Goal: Transaction & Acquisition: Purchase product/service

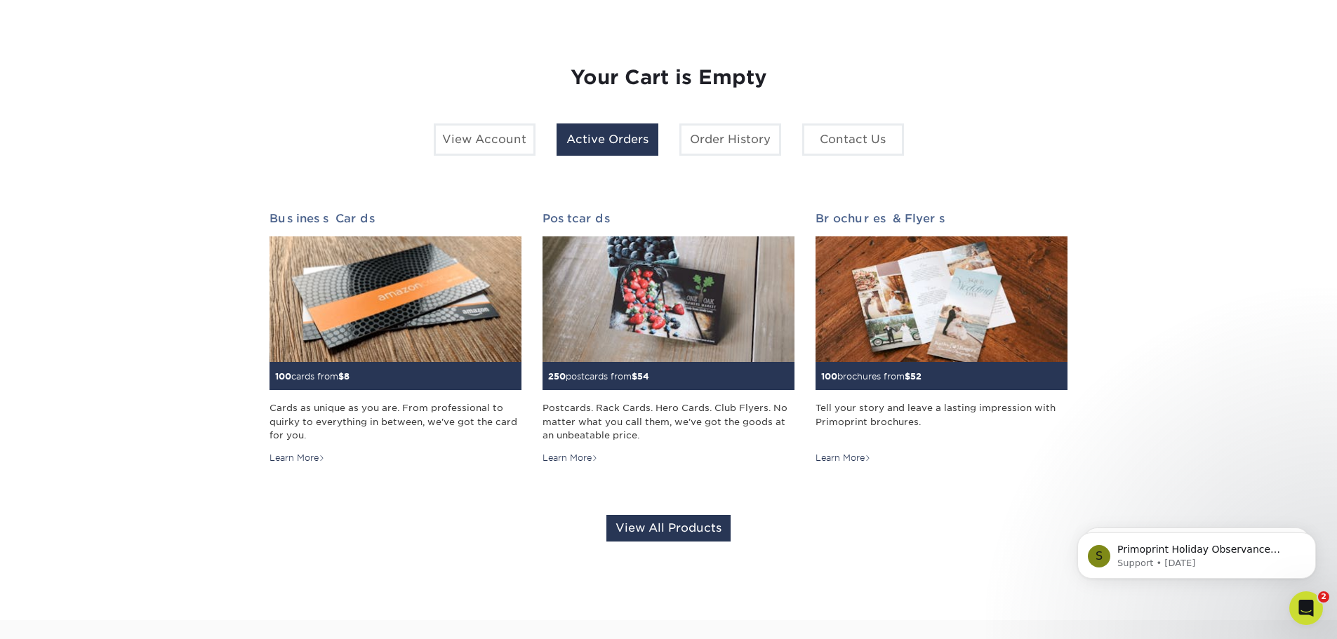
click at [584, 140] on link "Active Orders" at bounding box center [608, 140] width 102 height 32
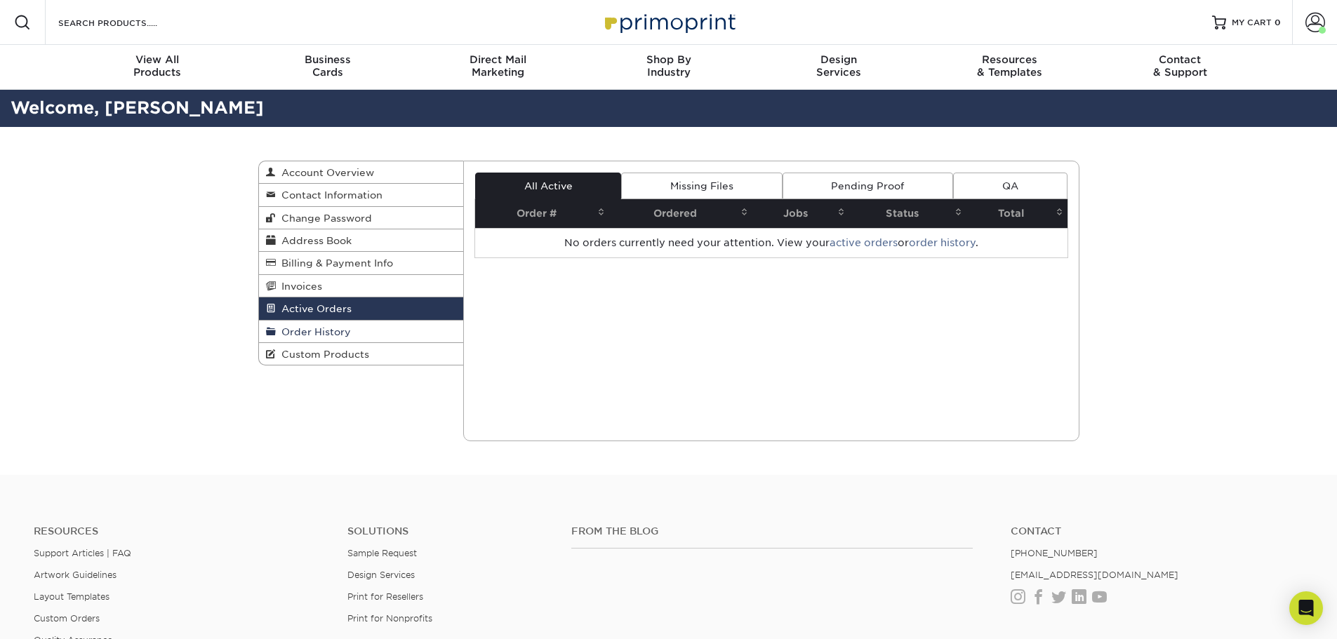
click at [310, 330] on span "Order History" at bounding box center [313, 331] width 75 height 11
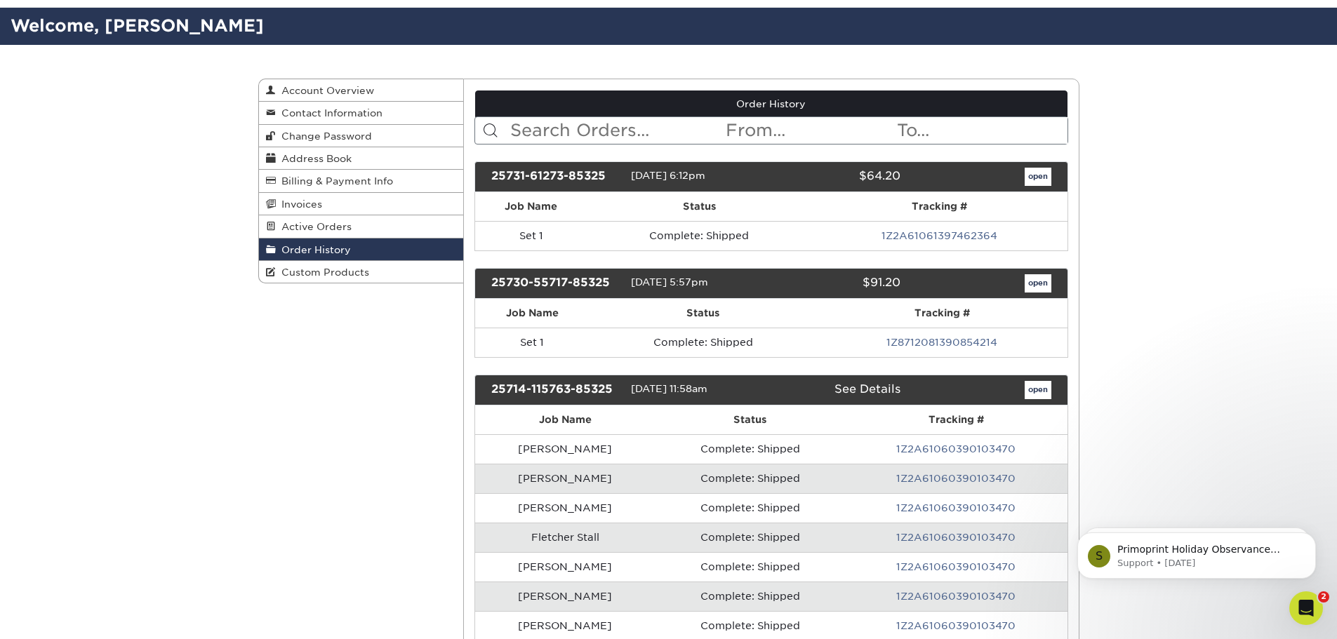
scroll to position [281, 0]
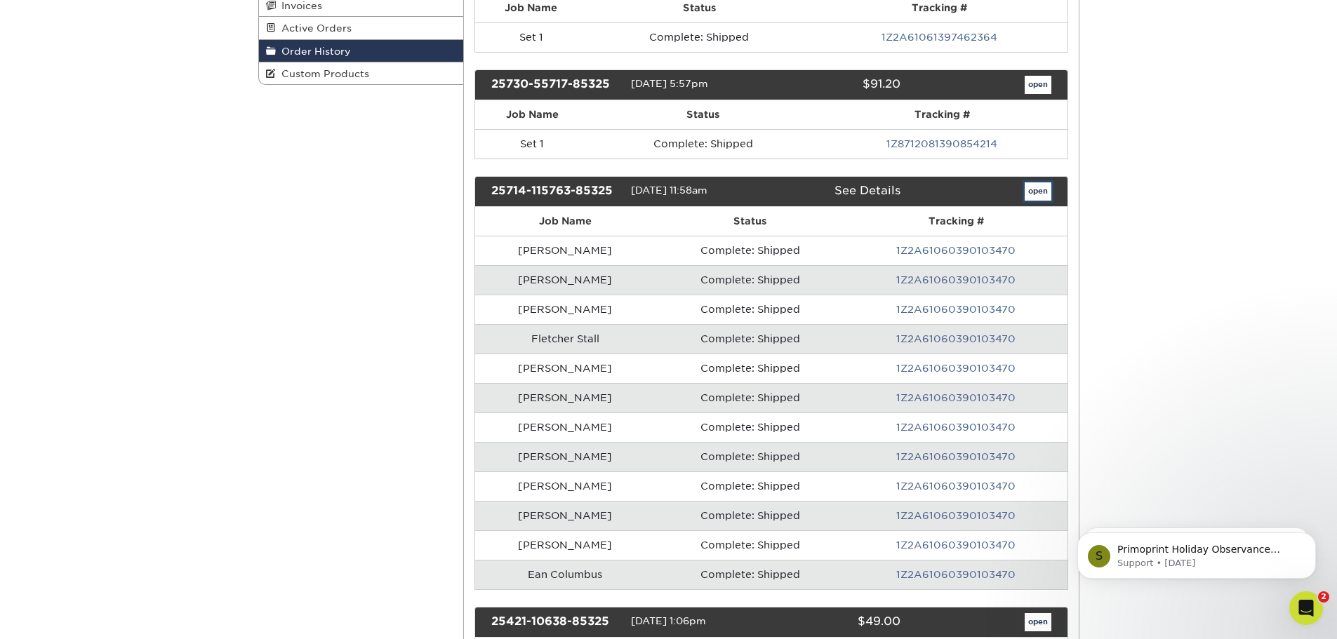
click at [1045, 189] on link "open" at bounding box center [1038, 192] width 27 height 18
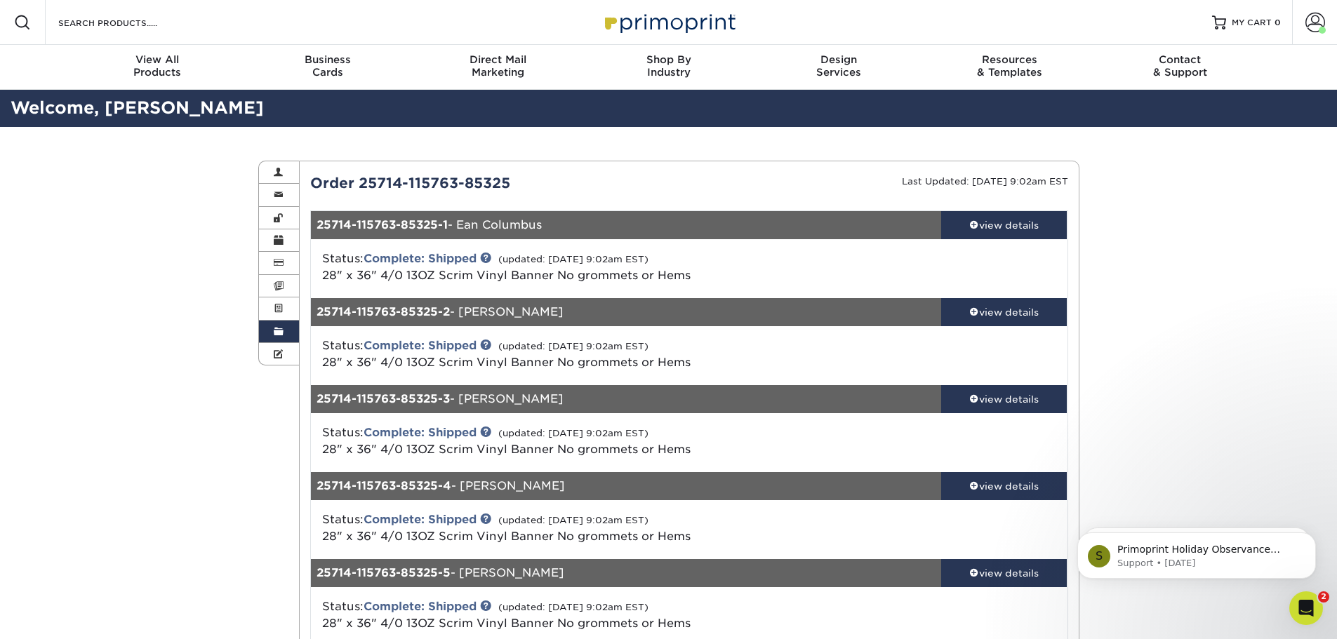
drag, startPoint x: 324, startPoint y: 258, endPoint x: 713, endPoint y: 275, distance: 388.6
click at [713, 275] on div "Status: Complete: Shipped (updated: 07/30/2025 9:02am EST) 28" x 36" 4/0 13OZ S…" at bounding box center [563, 268] width 503 height 34
copy div "Status: Complete: Shipped (updated: 07/30/2025 9:02am EST) 28" x 36" 4/0 13OZ S…"
click at [143, 20] on input "Search Products" at bounding box center [125, 22] width 137 height 17
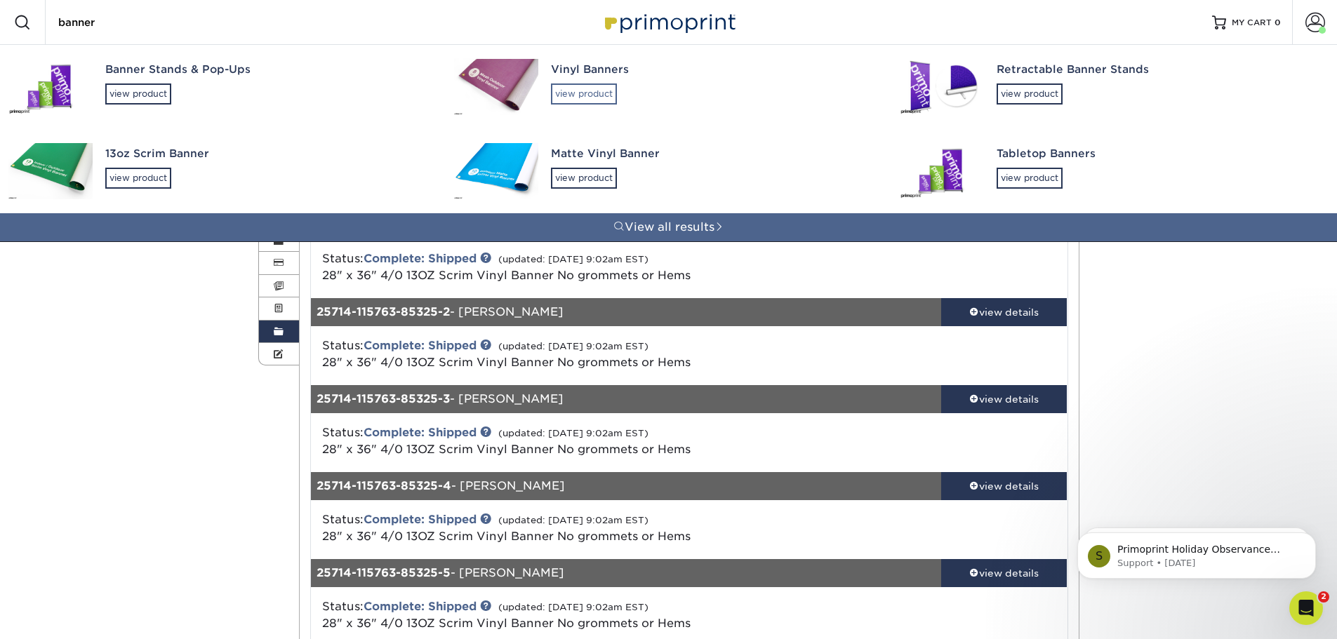
type input "banner"
click at [583, 99] on div "view product" at bounding box center [584, 94] width 66 height 21
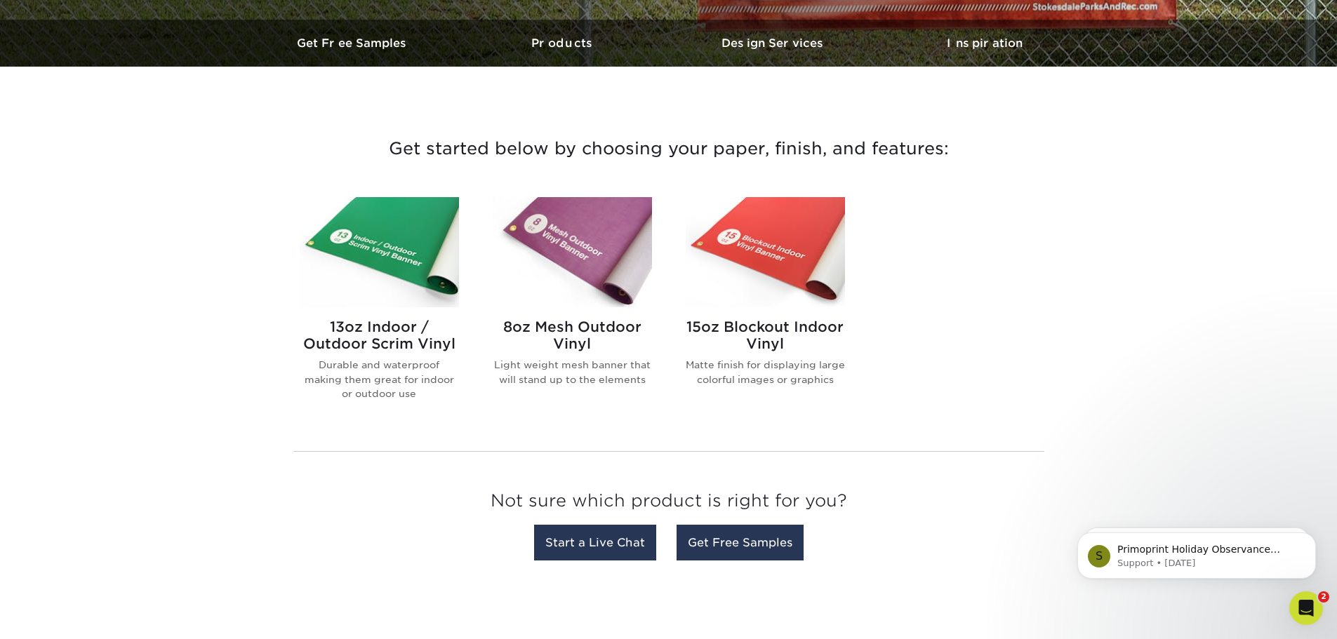
click at [385, 258] on img at bounding box center [379, 252] width 159 height 110
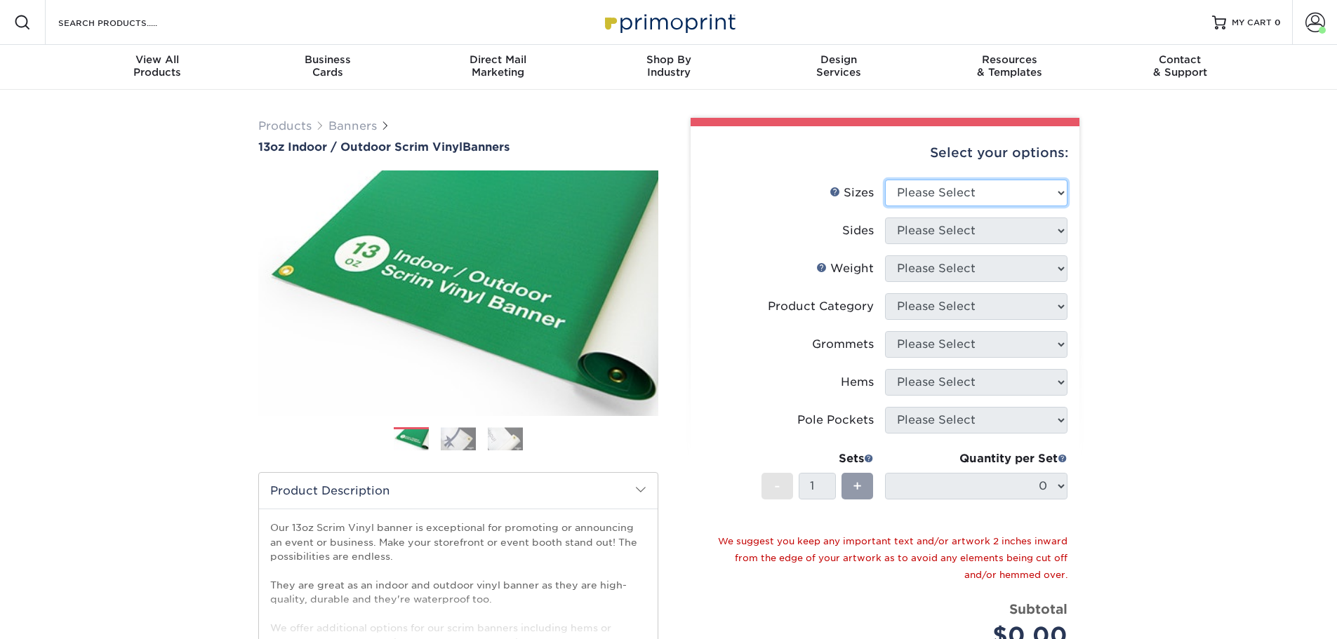
click at [962, 188] on select "Please Select 24" x 36" 24" x 48" 36" x 48" 36" x 60" 36" x 72" 36" x 96" 36" x…" at bounding box center [976, 193] width 183 height 27
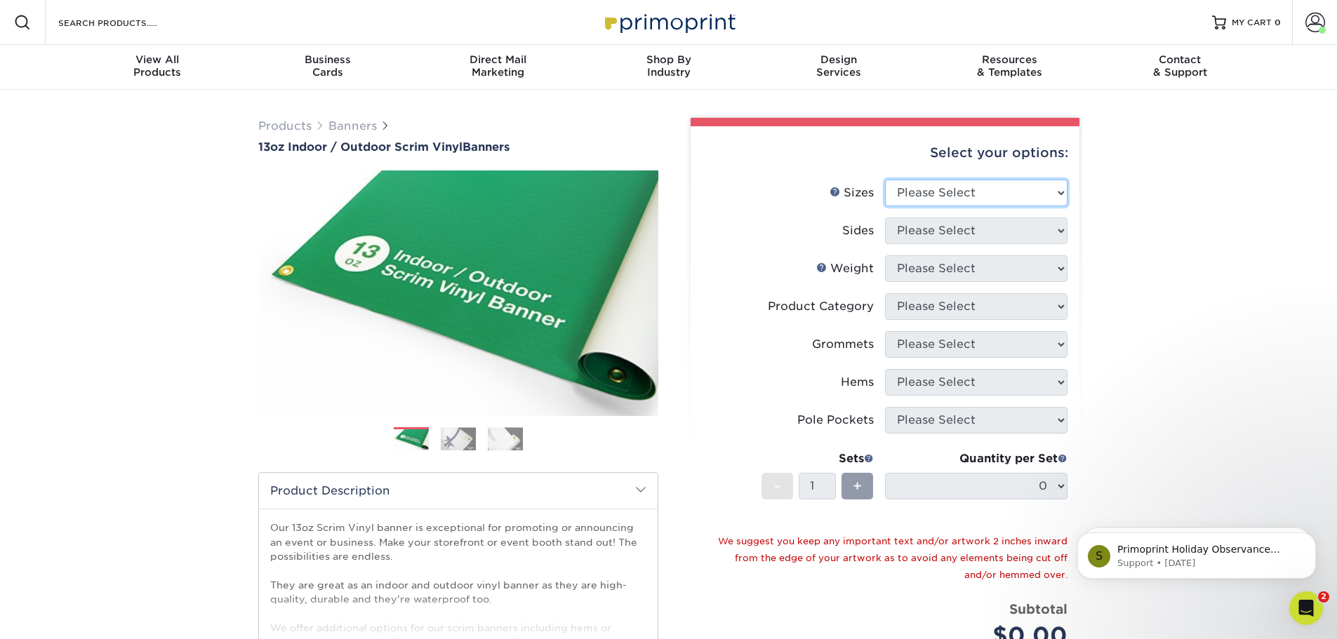
select select "24.00x36.00"
click at [885, 180] on select "Please Select 24" x 36" 24" x 48" 36" x 48" 36" x 60" 36" x 72" 36" x 96" 36" x…" at bounding box center [976, 193] width 183 height 27
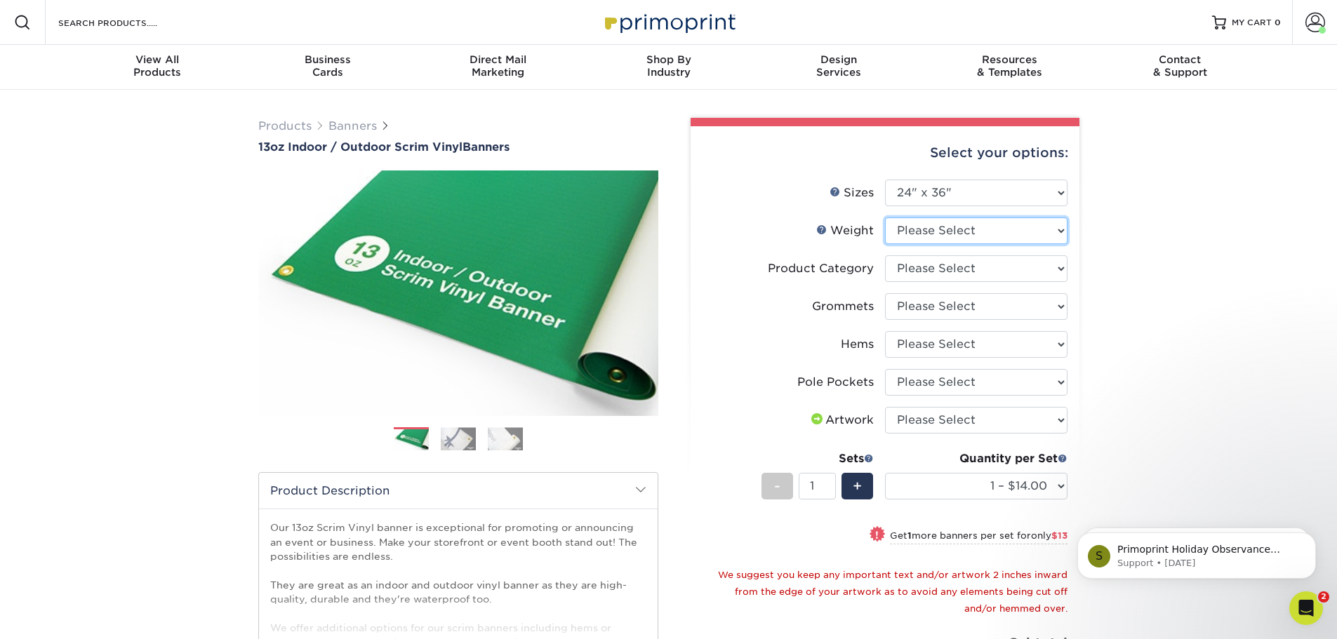
click at [948, 233] on select "Please Select 13OZ" at bounding box center [976, 231] width 183 height 27
select select "13OZ"
click at [885, 218] on select "Please Select 13OZ" at bounding box center [976, 231] width 183 height 27
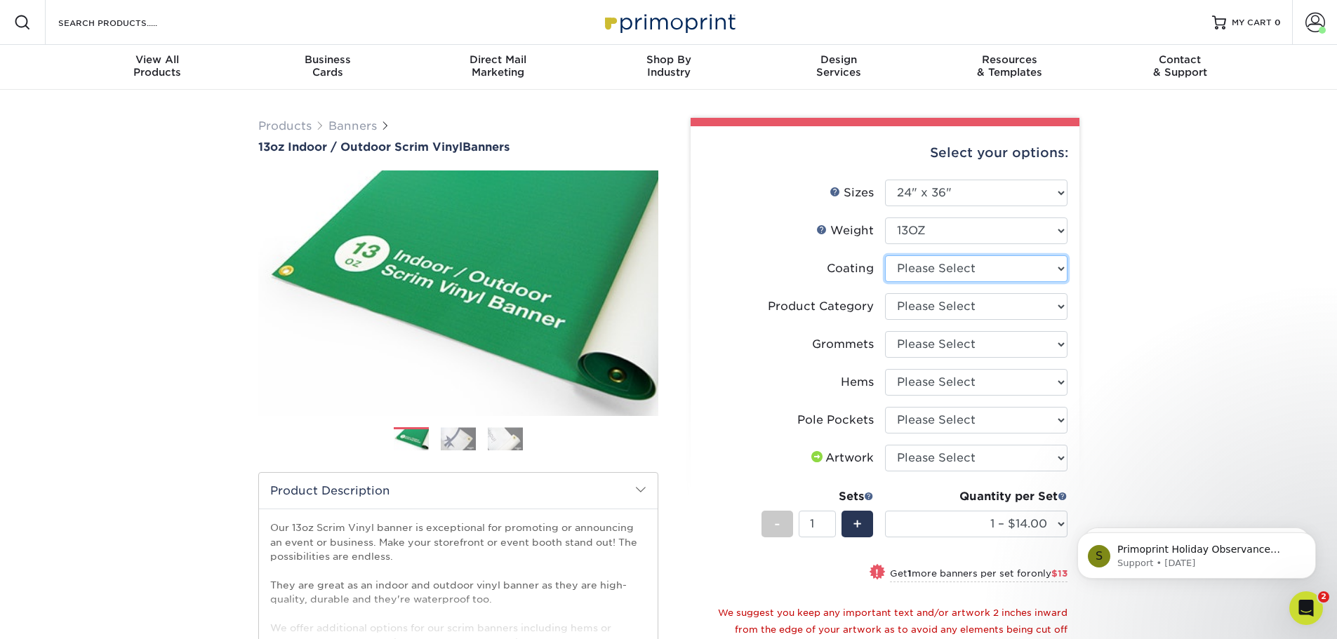
click at [926, 276] on select at bounding box center [976, 269] width 183 height 27
select select "3e7618de-abca-4bda-9f97-8b9129e913d8"
click at [885, 256] on select at bounding box center [976, 269] width 183 height 27
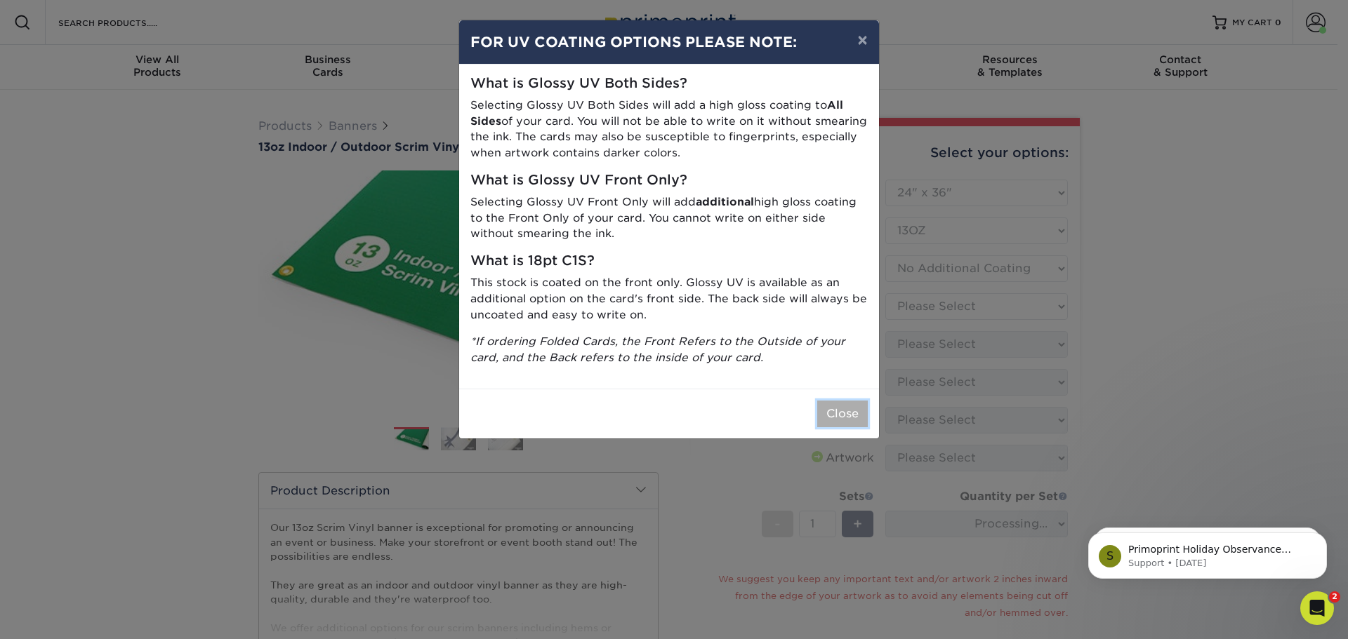
click at [848, 413] on button "Close" at bounding box center [842, 414] width 51 height 27
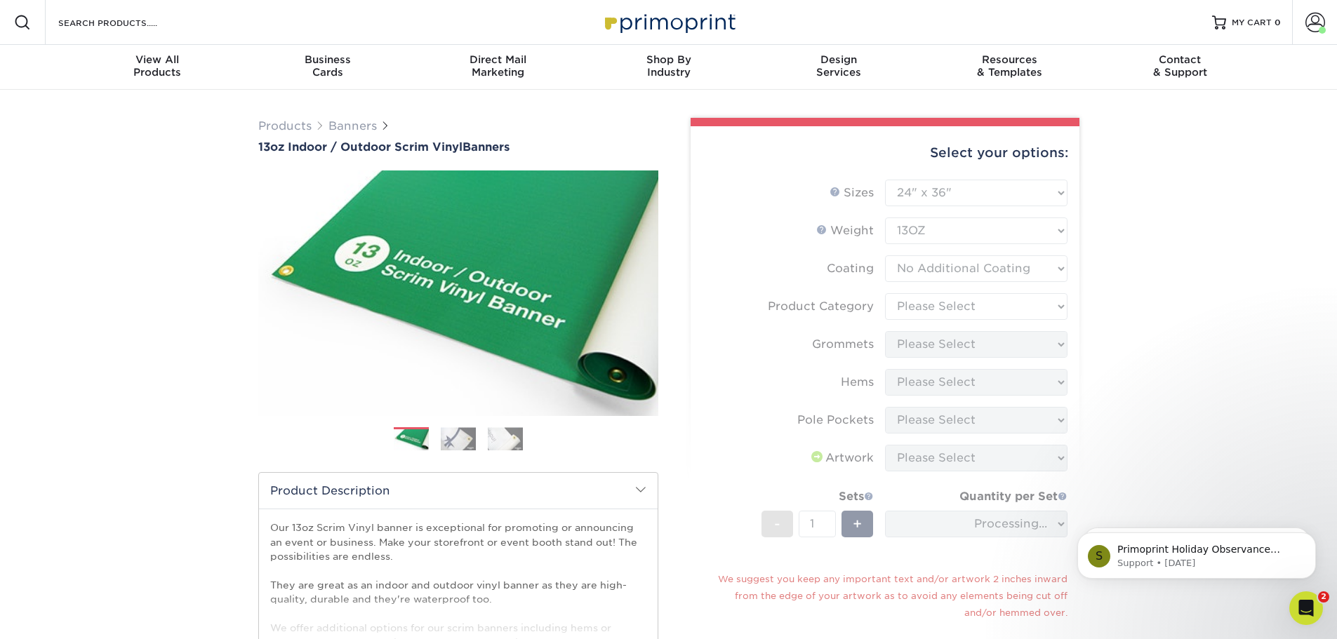
click at [913, 306] on form "Sizes Help Sizes Please Select 24" x 36" 24" x 48" 36" x 48" 36" x 60" 36" x 72…" at bounding box center [885, 456] width 366 height 553
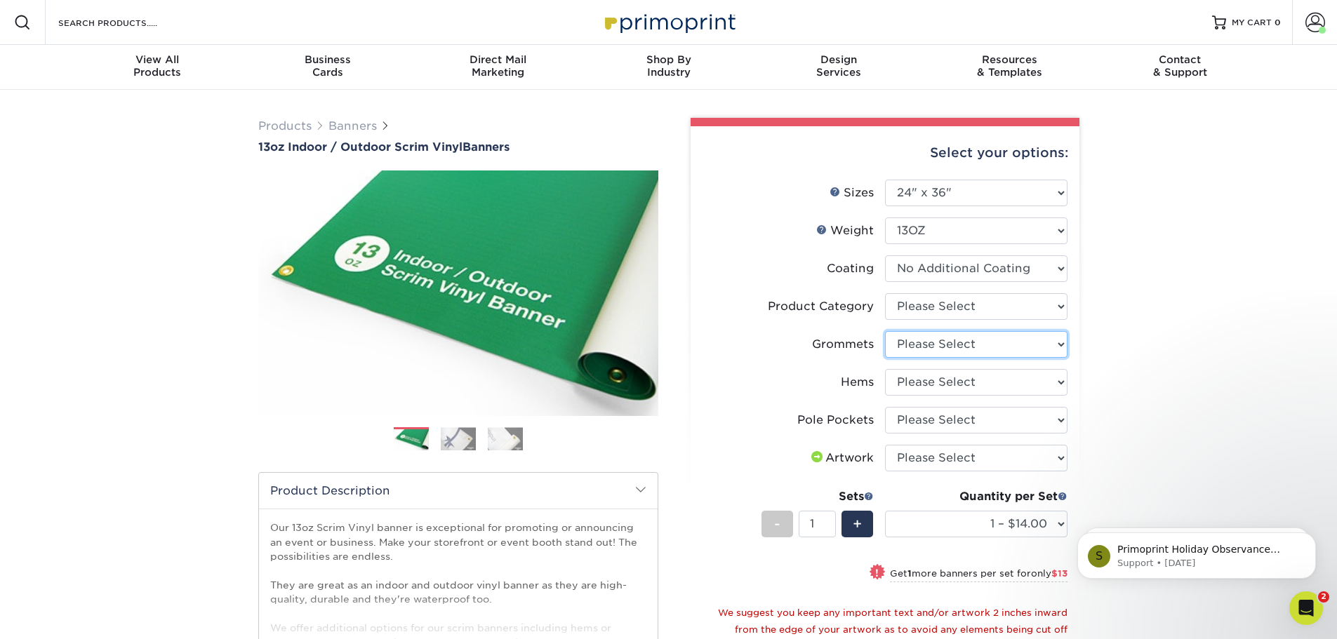
click at [919, 345] on select "Please Select No Grommets Yes, Grommet All 4 Corners Yes, Grommets Every 1 ft. …" at bounding box center [976, 344] width 183 height 27
select select "a5b9485c-574f-4e05-8672-fff987811a74"
click at [885, 331] on select "Please Select No Grommets Yes, Grommet All 4 Corners Yes, Grommets Every 1 ft. …" at bounding box center [976, 344] width 183 height 27
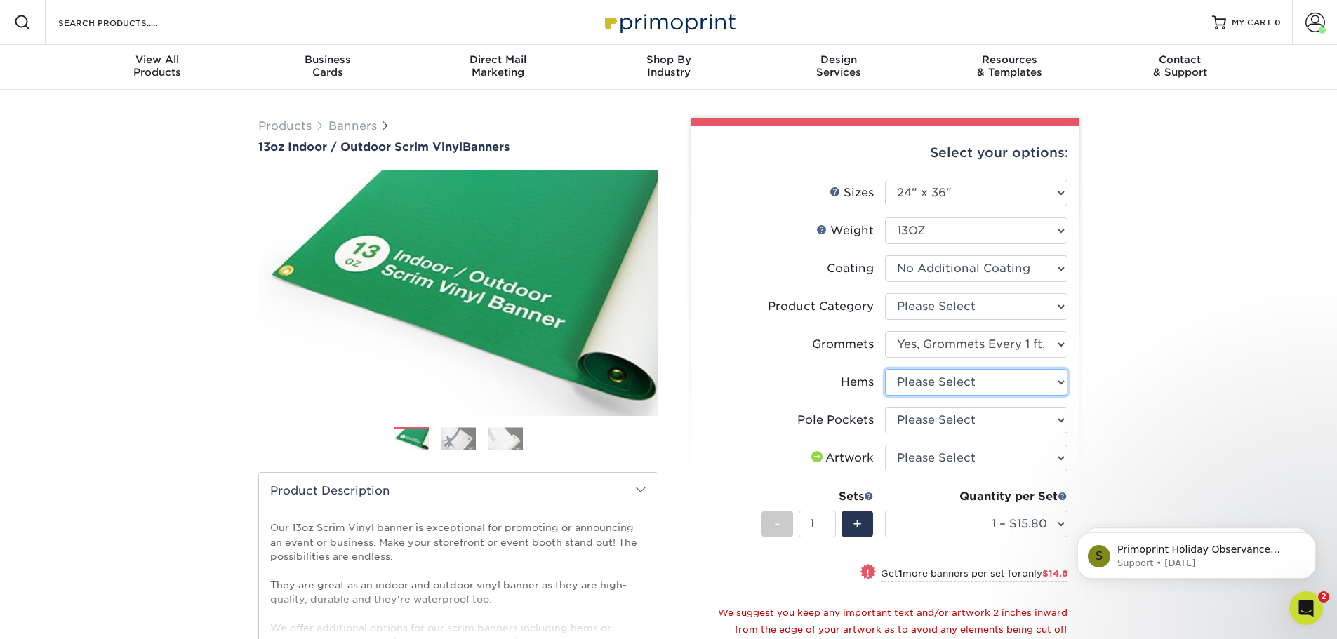
click at [934, 384] on select "Please Select No Hems/Pole Pockets Yes, Hems Top and Bottom Only Yes, Hems All …" at bounding box center [976, 382] width 183 height 27
select select "799b34bf-ff99-4291-b254-51157b744628"
click at [885, 369] on select "Please Select No Hems/Pole Pockets Yes, Hems Top and Bottom Only Yes, Hems All …" at bounding box center [976, 382] width 183 height 27
click at [990, 343] on select "Please Select No Grommets Yes, Grommet All 4 Corners Yes, Grommets Every 1 ft. …" at bounding box center [976, 344] width 183 height 27
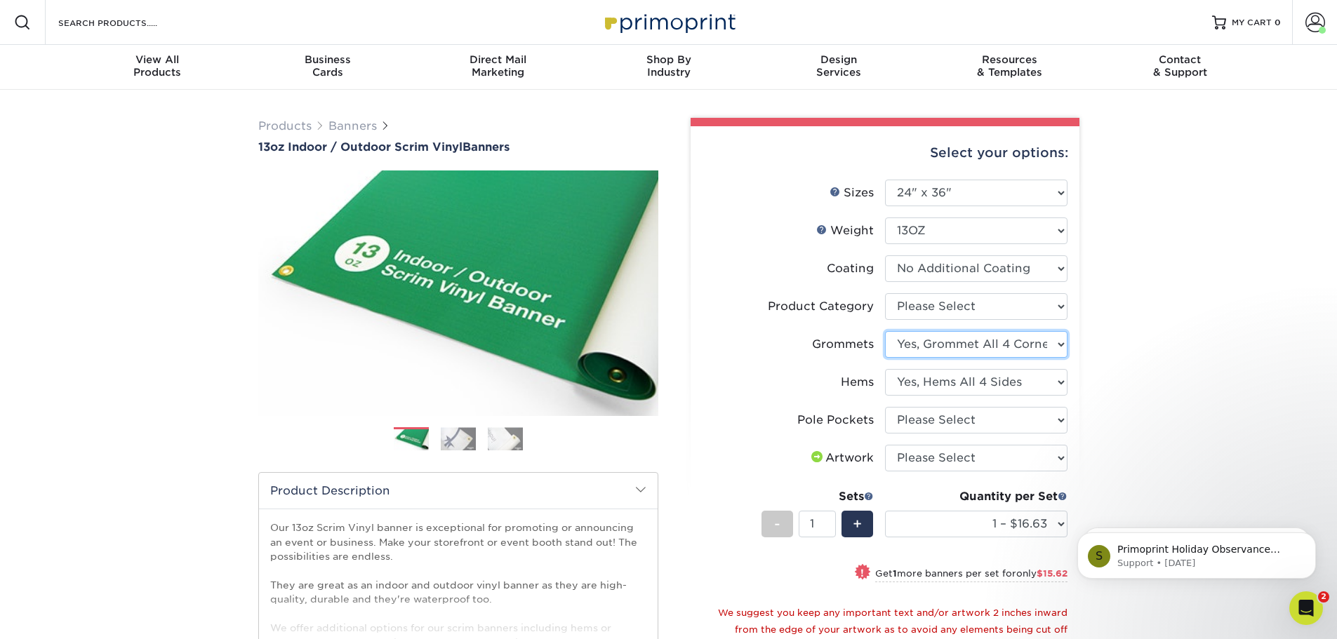
click at [885, 331] on select "Please Select No Grommets Yes, Grommet All 4 Corners Yes, Grommets Every 1 ft. …" at bounding box center [976, 344] width 183 height 27
click at [1005, 380] on select "Please Select No Hems/Pole Pockets Yes, Hems Top and Bottom Only Yes, Hems All …" at bounding box center [976, 382] width 183 height 27
click at [1026, 348] on select "Please Select No Grommets Yes, Grommet All 4 Corners Yes, Grommets Every 1 ft. …" at bounding box center [976, 344] width 183 height 27
select select "844af484-45a3-48a0-88de-19e51b139d69"
click at [885, 331] on select "Please Select No Grommets Yes, Grommet All 4 Corners Yes, Grommets Every 1 ft. …" at bounding box center [976, 344] width 183 height 27
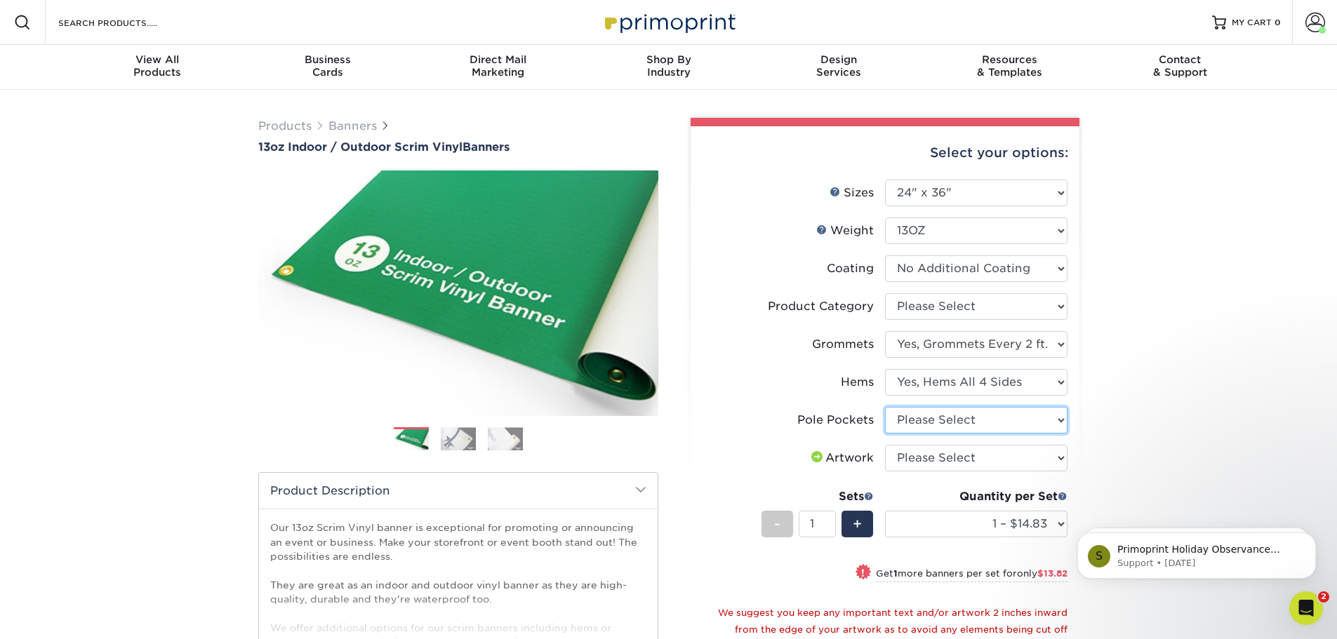
click at [993, 426] on select "Please Select No Pole Pockets 2 in. Left and Right 2 in. Top and Bottom 4 in. L…" at bounding box center [976, 420] width 183 height 27
select select "f81df265-6c64-48fd-a469-f7523f0845c9"
click at [885, 407] on select "Please Select No Pole Pockets 2 in. Left and Right 2 in. Top and Bottom 4 in. L…" at bounding box center [976, 420] width 183 height 27
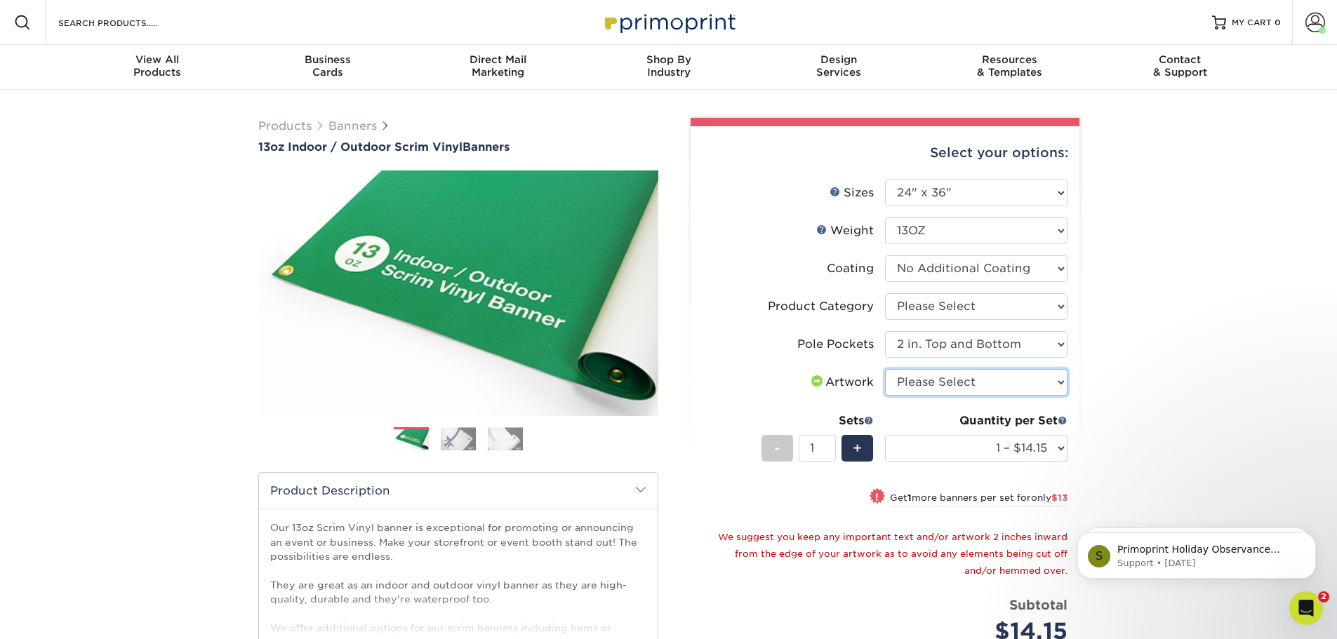
click at [1003, 380] on select "Please Select I will upload files I need a design - $50" at bounding box center [976, 382] width 183 height 27
select select "upload"
click at [885, 369] on select "Please Select I will upload files I need a design - $50" at bounding box center [976, 382] width 183 height 27
